Goal: Find specific page/section: Find specific page/section

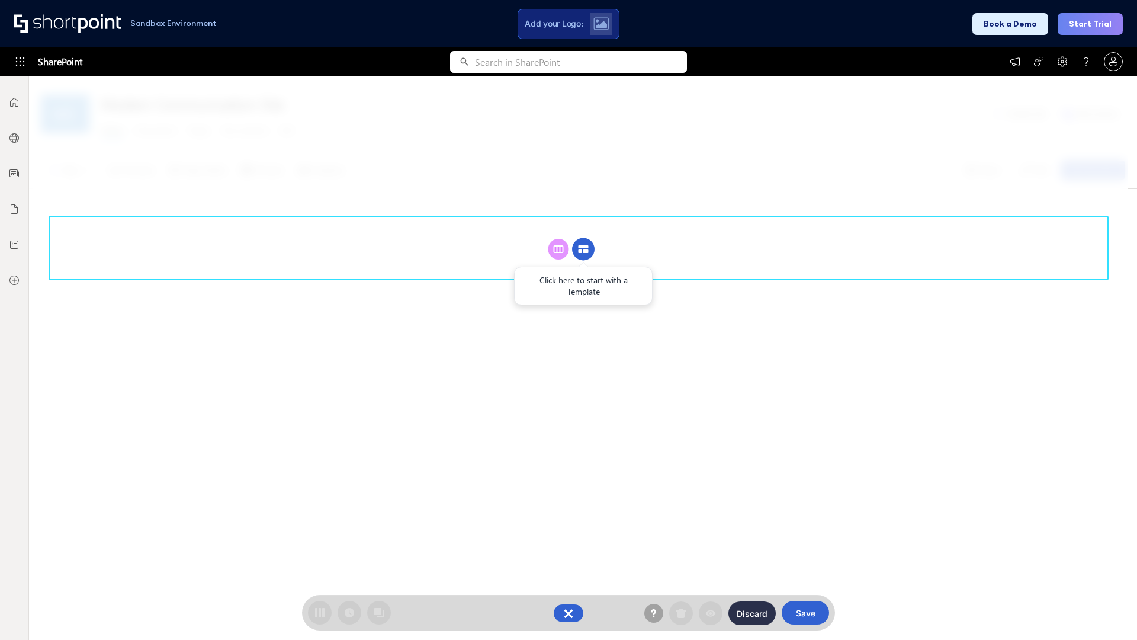
click at [583, 249] on circle at bounding box center [583, 249] width 23 height 23
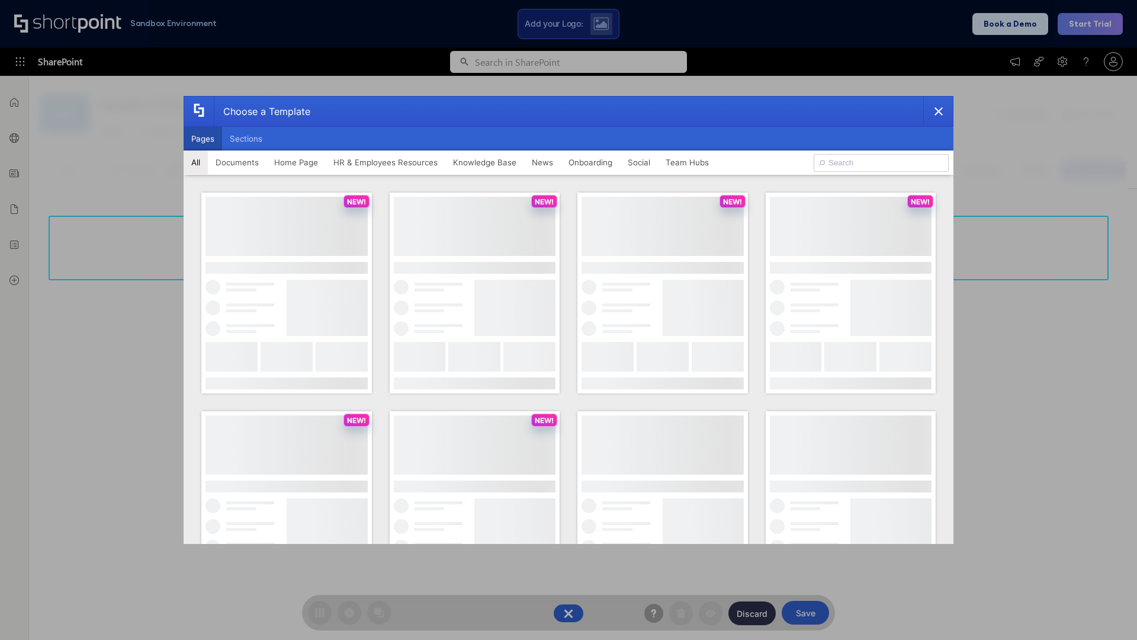
click at [203, 139] on button "Pages" at bounding box center [203, 139] width 38 height 24
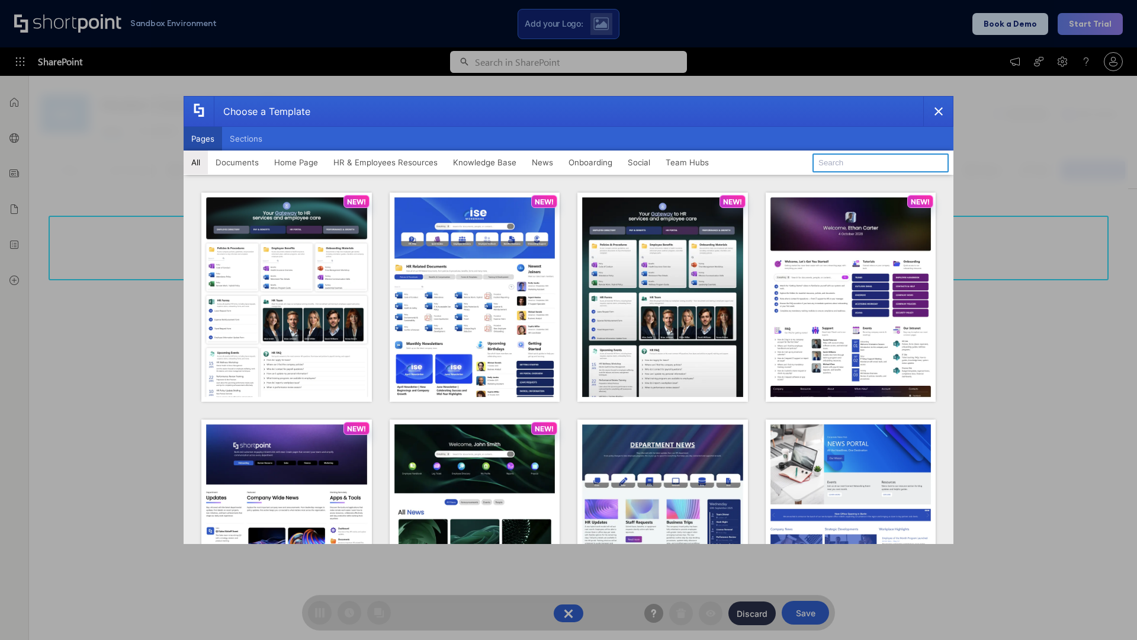
type input "Intranet Layout 3"
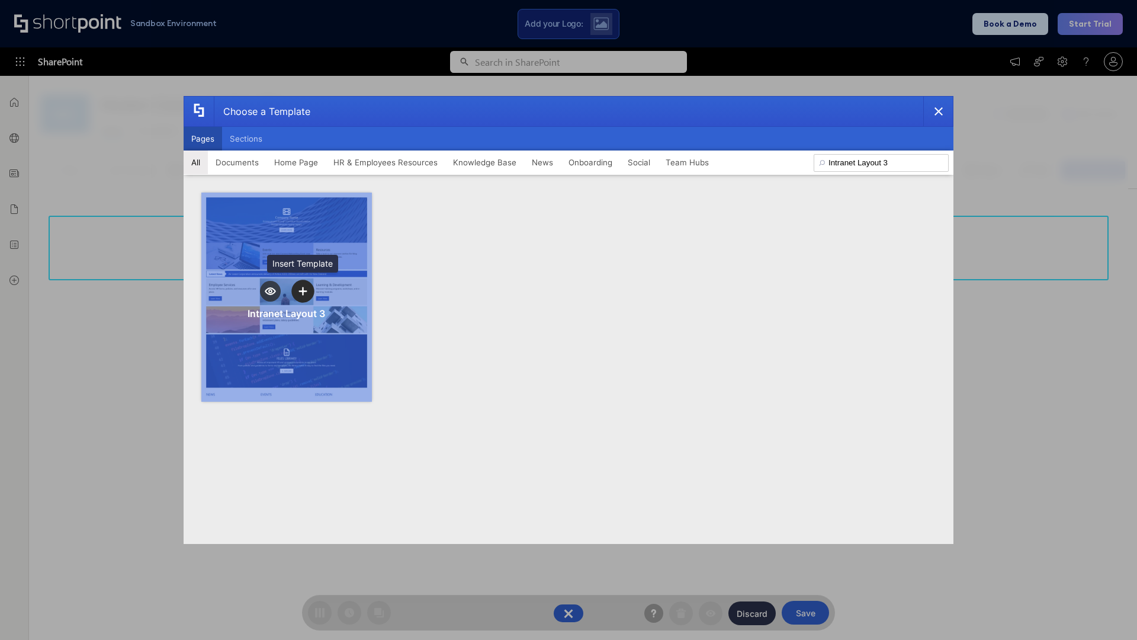
click at [303, 291] on icon "template selector" at bounding box center [302, 291] width 8 height 8
